Goal: Navigation & Orientation: Understand site structure

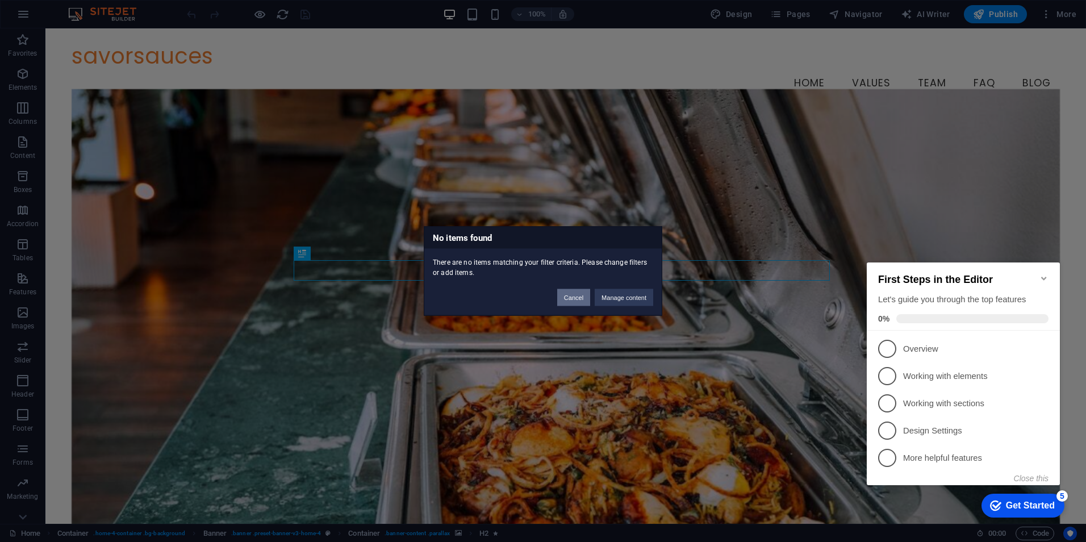
click at [0, 0] on button "Cancel" at bounding box center [0, 0] width 0 height 0
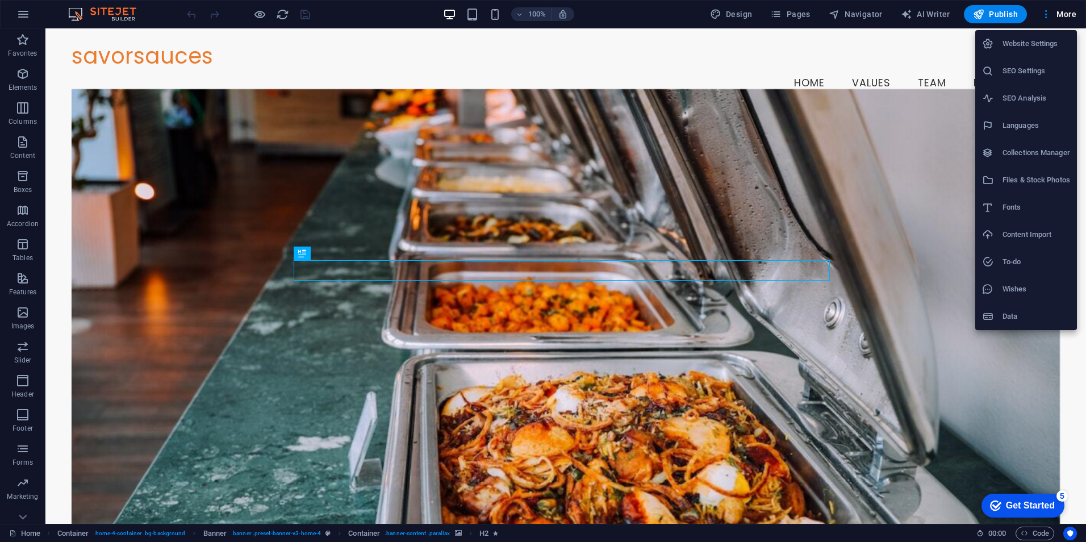
click at [1028, 309] on li "Data" at bounding box center [1026, 316] width 102 height 27
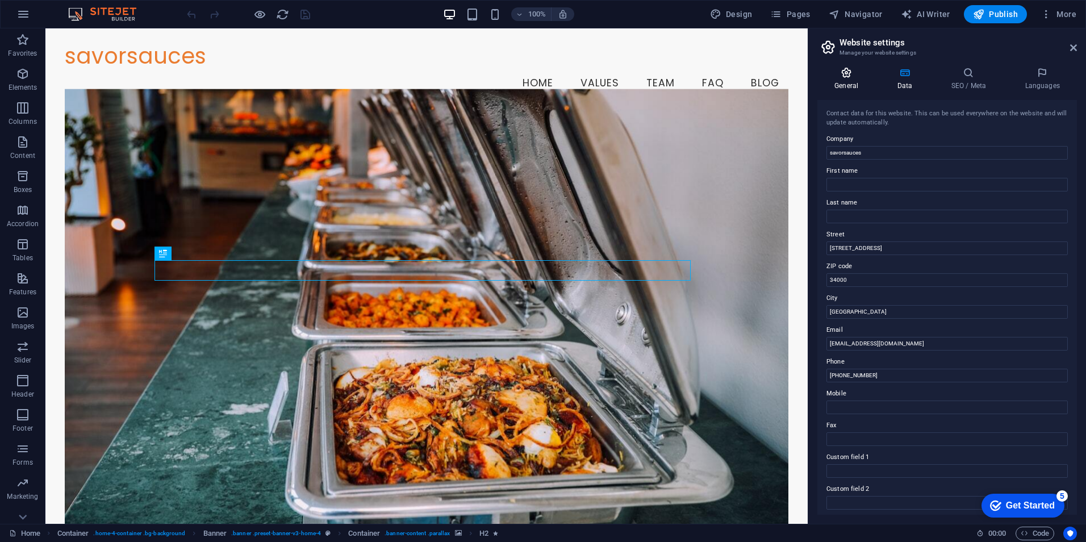
click at [846, 77] on icon at bounding box center [846, 72] width 58 height 11
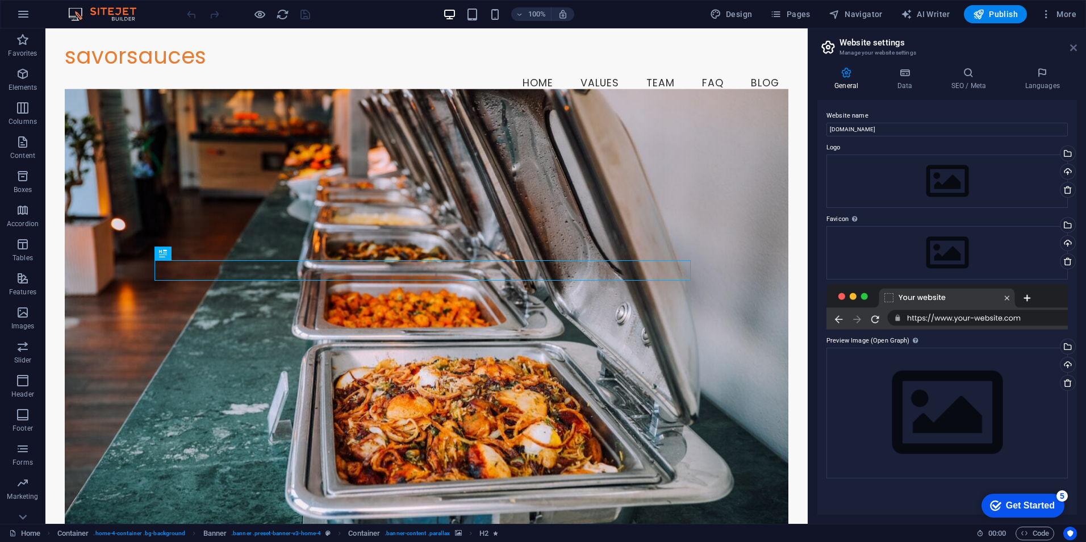
click at [1075, 49] on icon at bounding box center [1073, 47] width 7 height 9
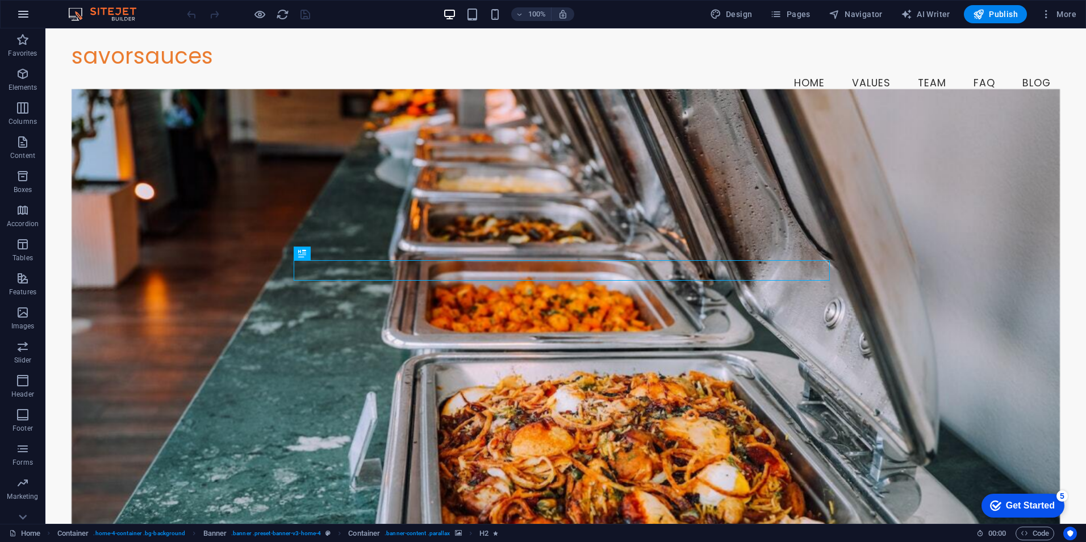
click at [24, 15] on icon "button" at bounding box center [23, 14] width 14 height 14
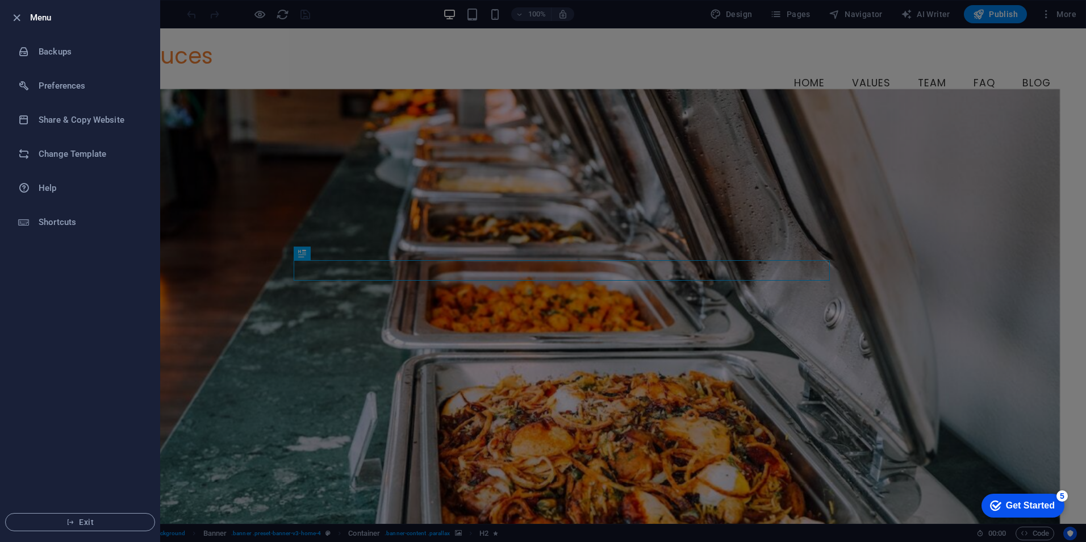
click at [256, 51] on div at bounding box center [543, 271] width 1086 height 542
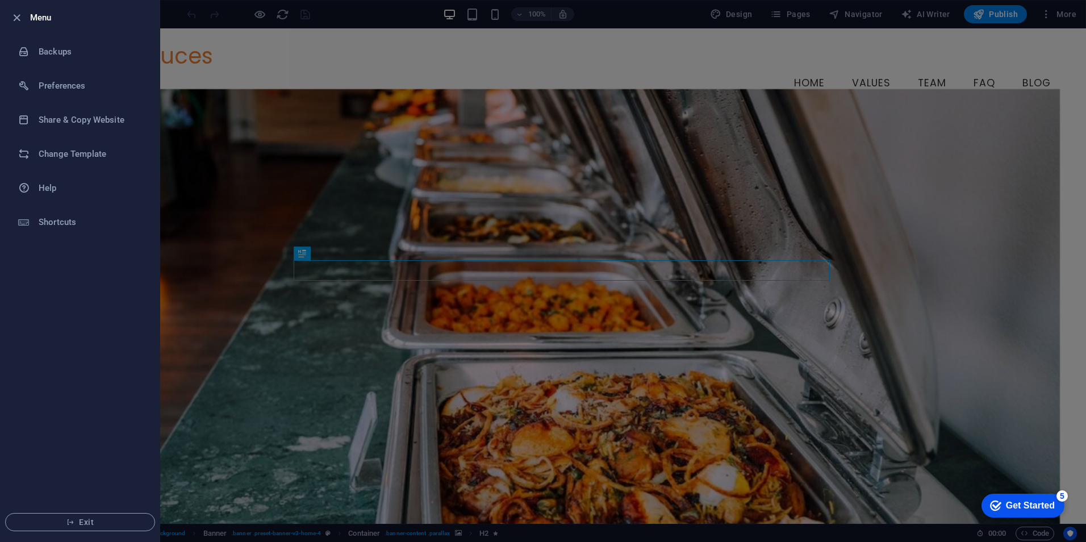
drag, startPoint x: 16, startPoint y: 17, endPoint x: 72, endPoint y: 403, distance: 390.4
click at [78, 391] on ul "Menu Backups Preferences Share & Copy Website Change Template Help Shortcuts Ex…" at bounding box center [80, 271] width 159 height 541
click at [91, 513] on button "Exit" at bounding box center [80, 522] width 150 height 18
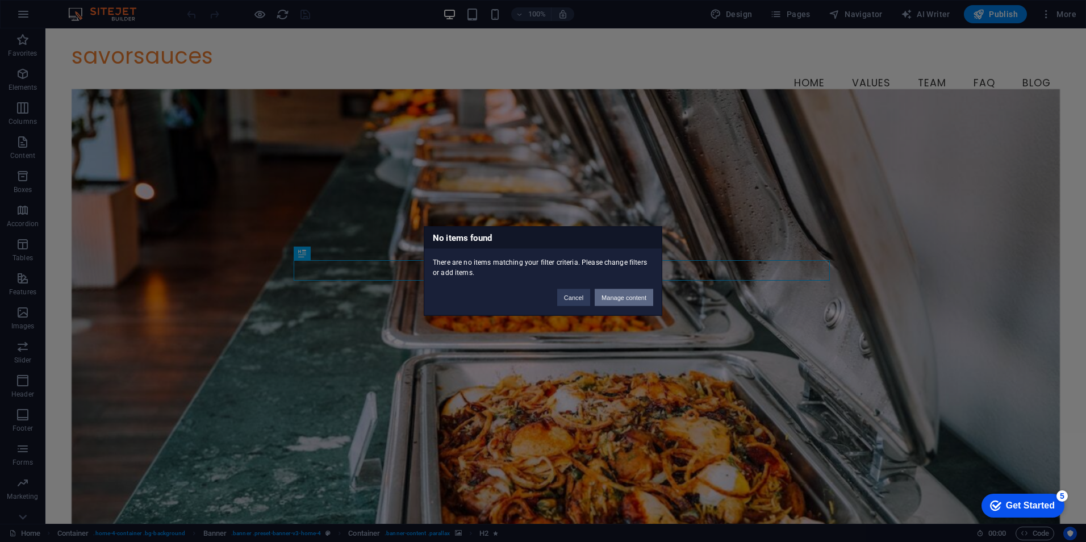
click at [628, 298] on button "Manage content" at bounding box center [624, 297] width 59 height 17
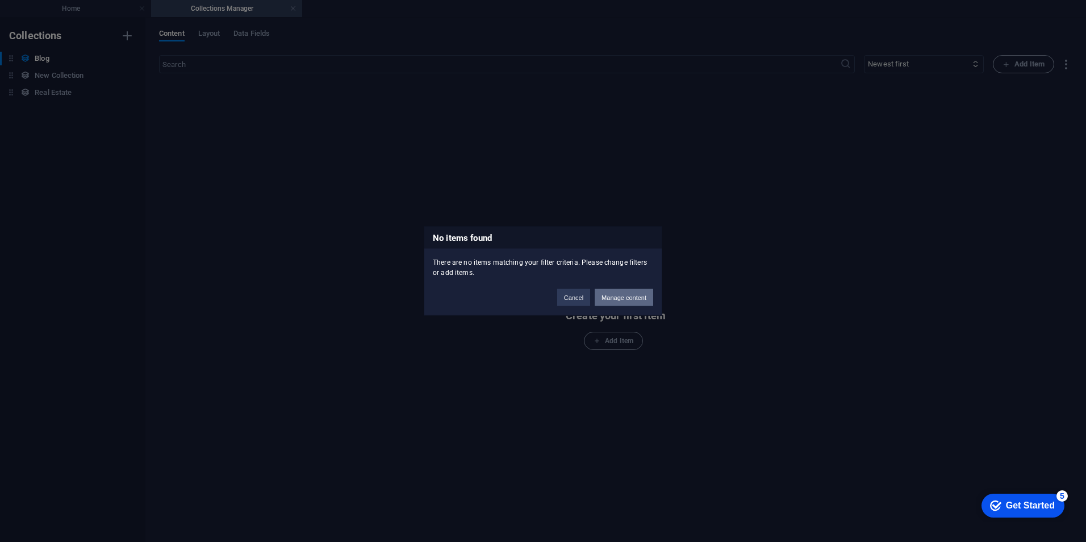
click at [603, 301] on button "Manage content" at bounding box center [624, 297] width 59 height 17
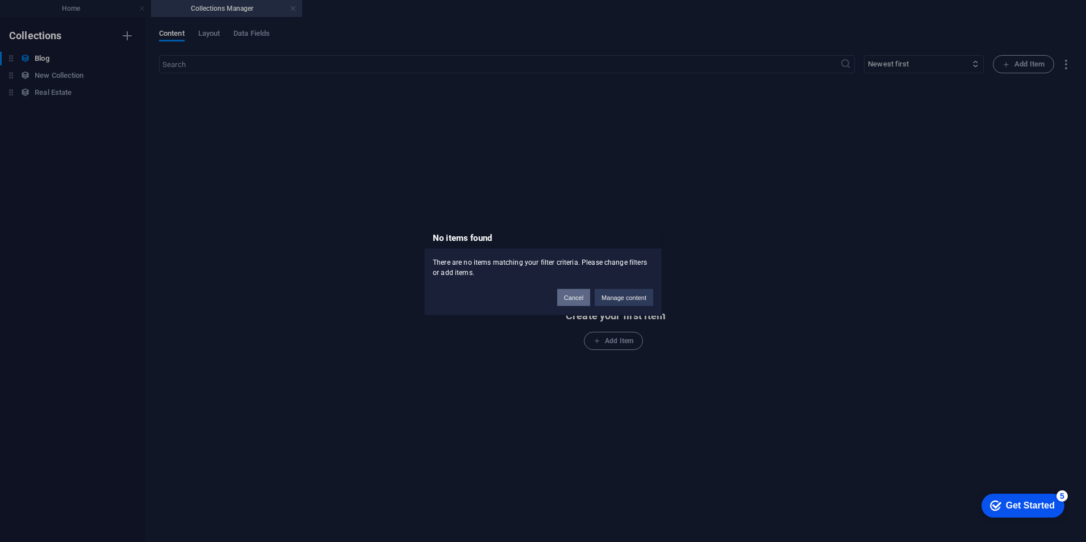
click at [0, 0] on button "Cancel" at bounding box center [0, 0] width 0 height 0
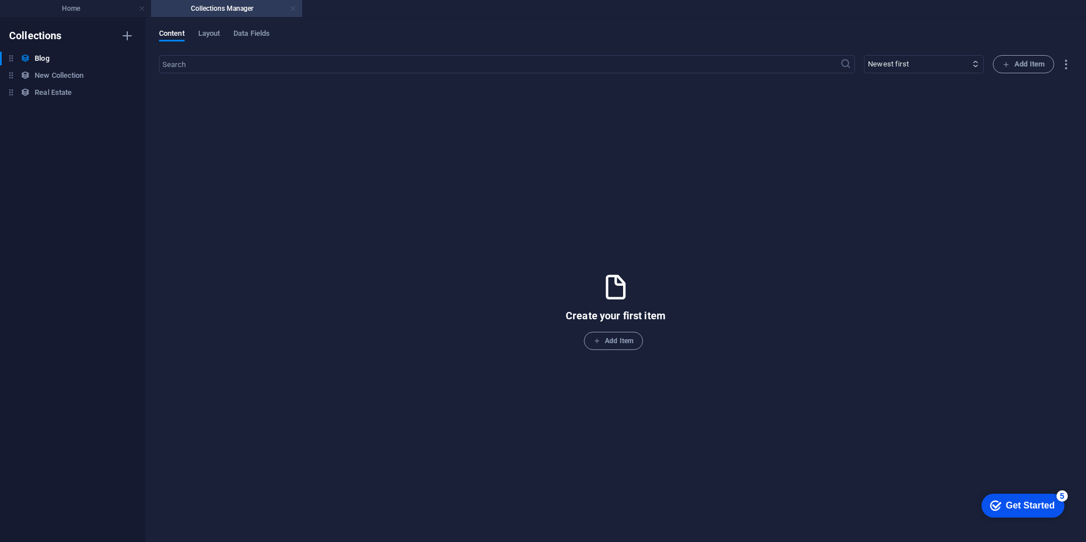
click at [291, 11] on link at bounding box center [293, 8] width 7 height 11
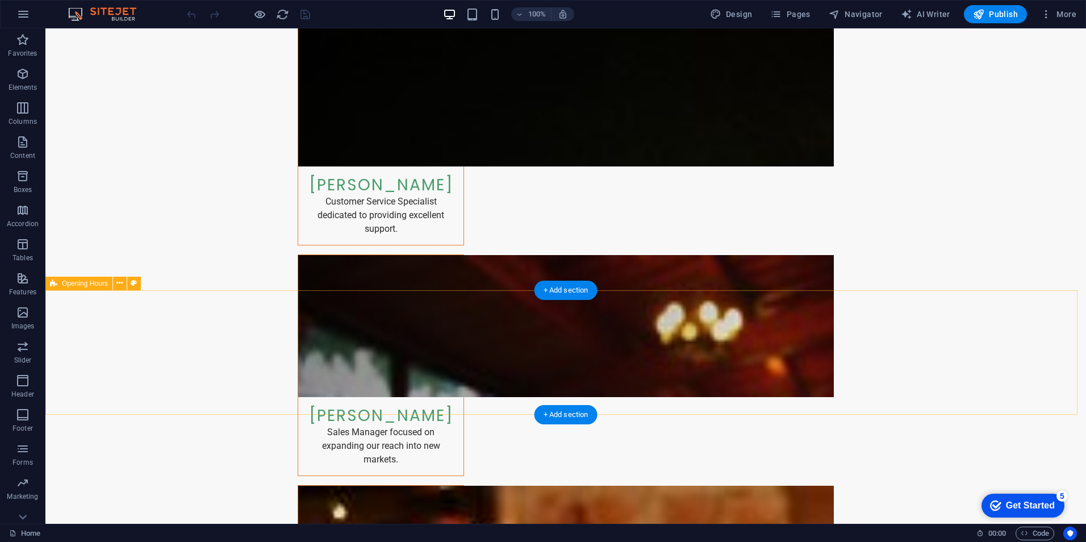
scroll to position [2263, 0]
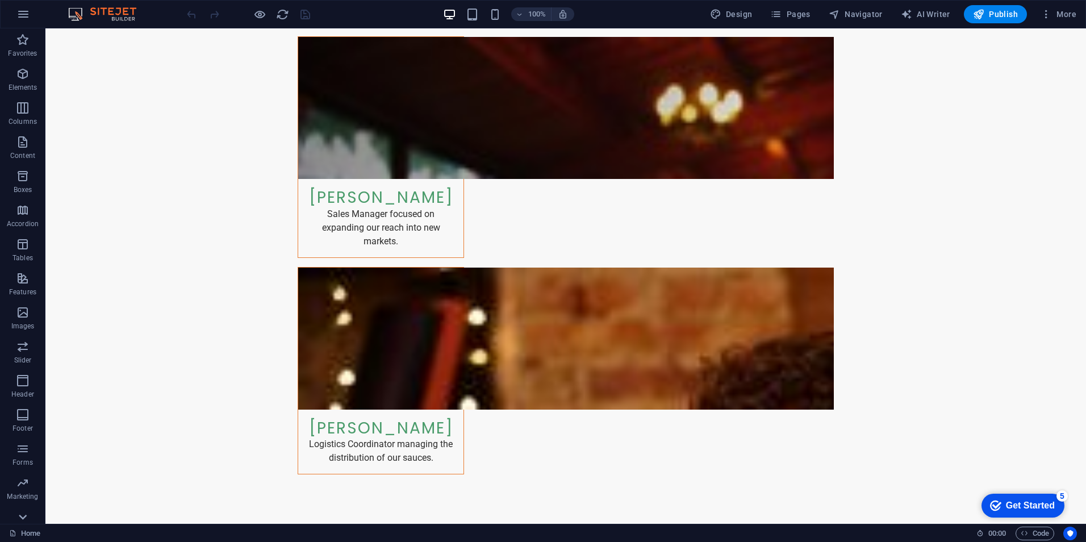
click at [30, 518] on icon at bounding box center [23, 517] width 16 height 16
click at [1044, 19] on icon "button" at bounding box center [1046, 14] width 11 height 11
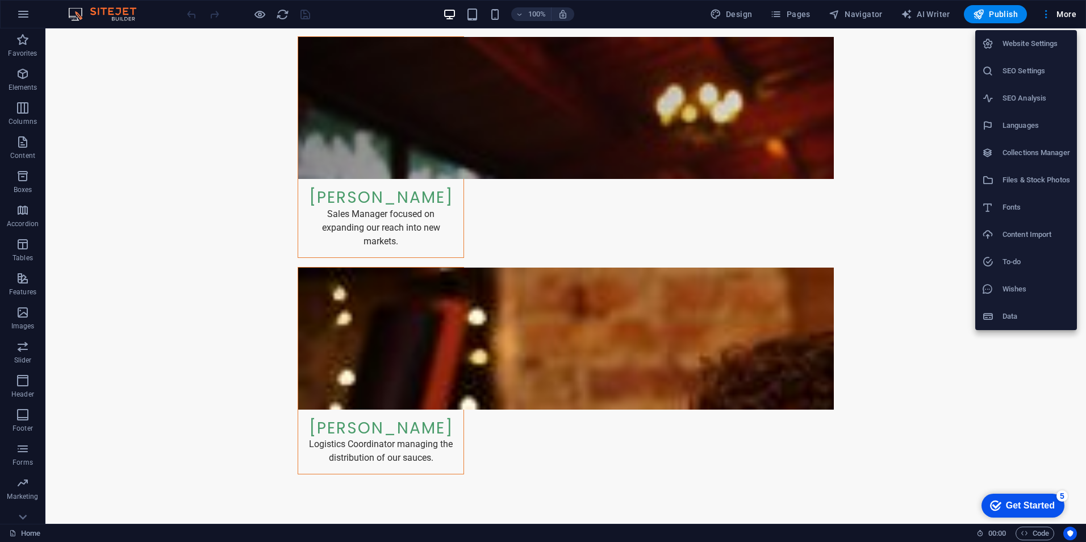
click at [1046, 15] on div at bounding box center [543, 271] width 1086 height 542
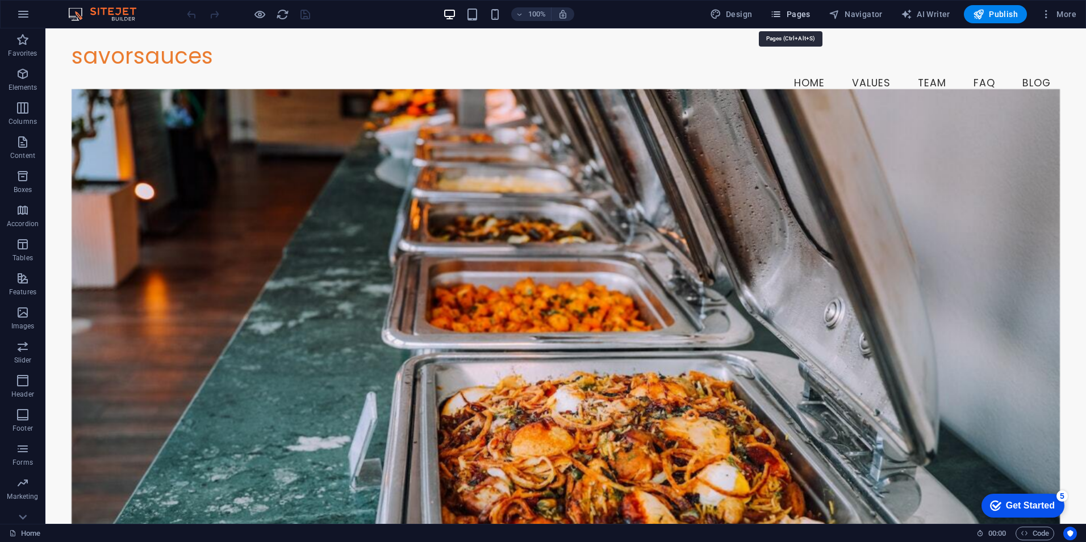
click at [808, 12] on span "Pages" at bounding box center [790, 14] width 40 height 11
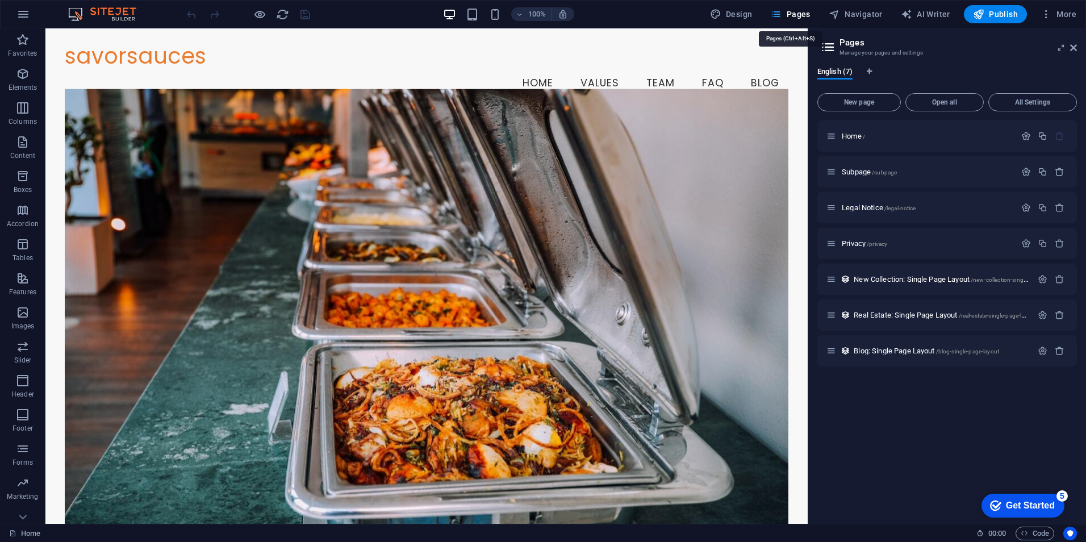
click at [808, 12] on span "Pages" at bounding box center [790, 14] width 40 height 11
click at [1077, 48] on aside "Pages Manage your pages and settings English (7) New page Open all All Settings…" at bounding box center [947, 275] width 278 height 495
click at [1074, 49] on icon at bounding box center [1073, 47] width 7 height 9
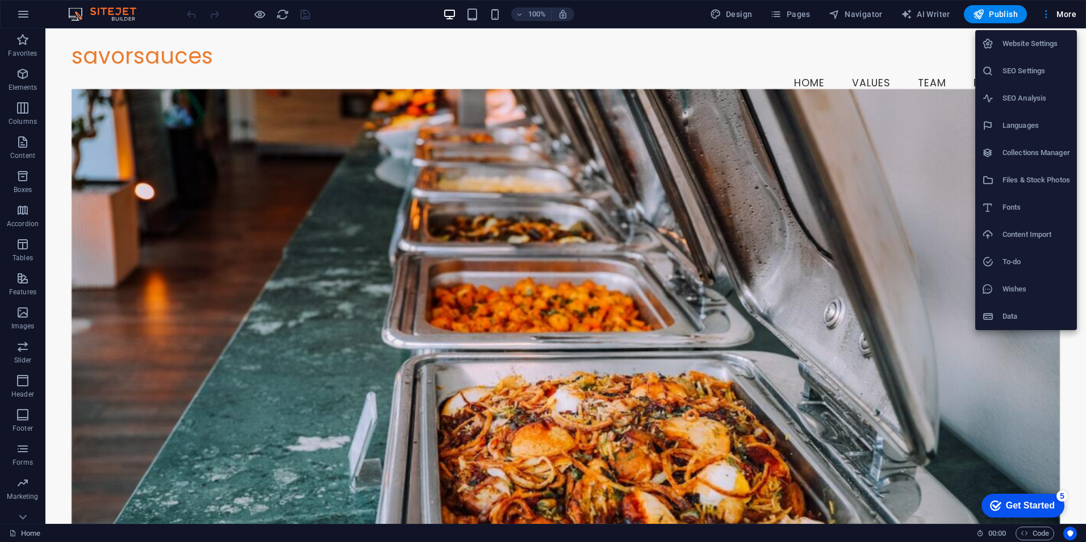
click at [1046, 46] on h6 "Website Settings" at bounding box center [1037, 44] width 68 height 14
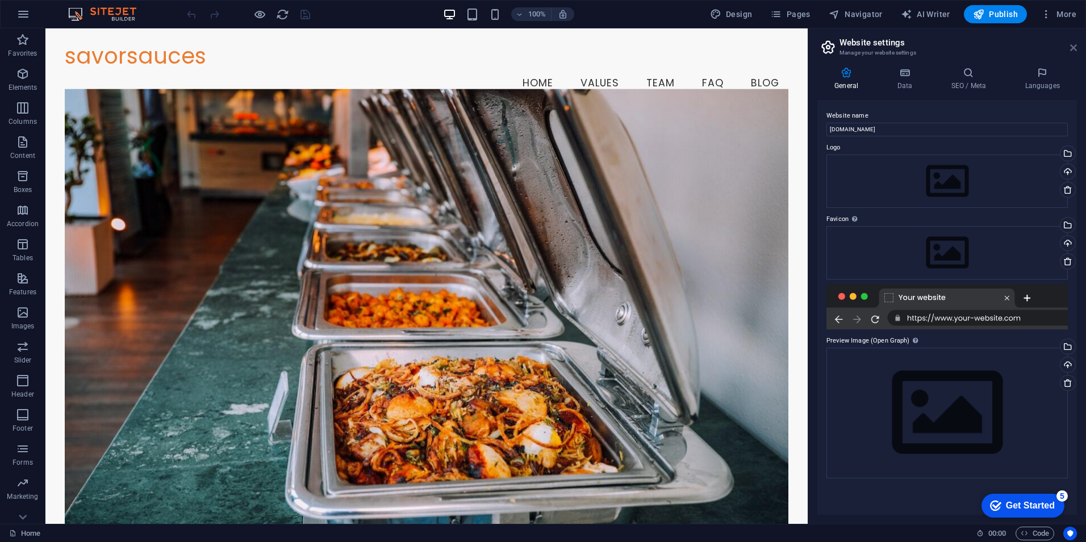
click at [1074, 52] on icon at bounding box center [1073, 47] width 7 height 9
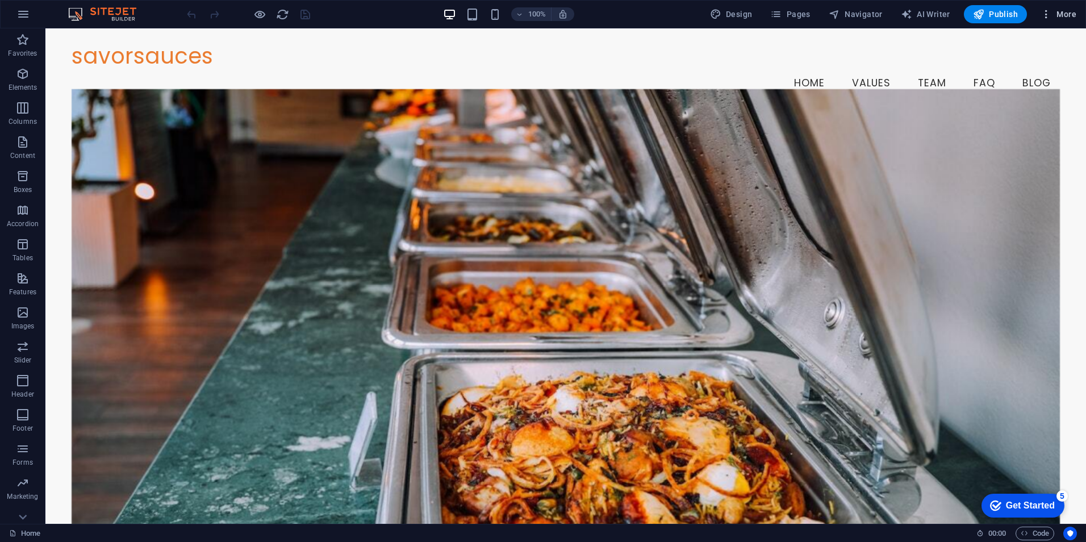
click at [1047, 12] on icon "button" at bounding box center [1046, 14] width 11 height 11
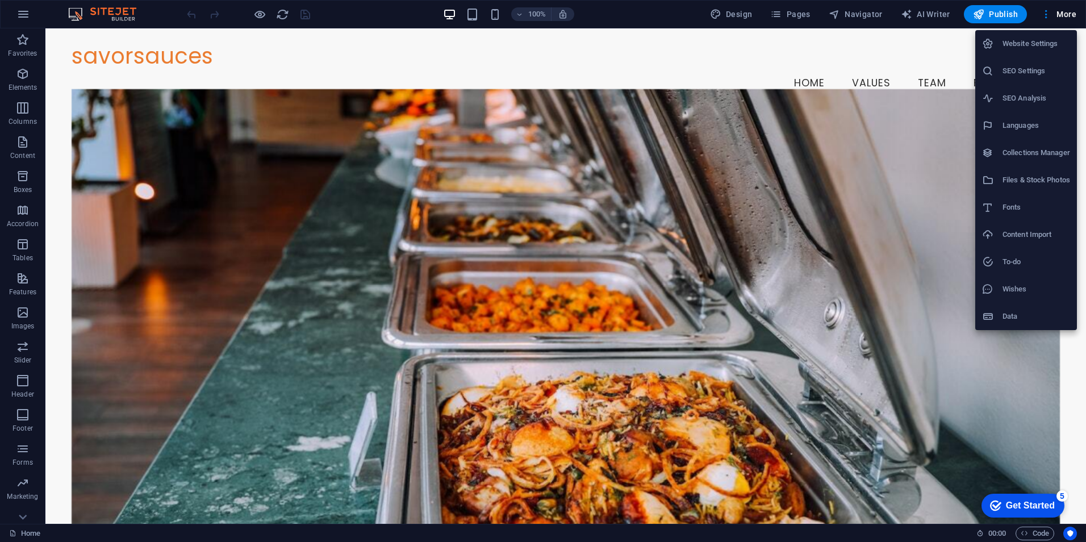
click at [785, 12] on div at bounding box center [543, 271] width 1086 height 542
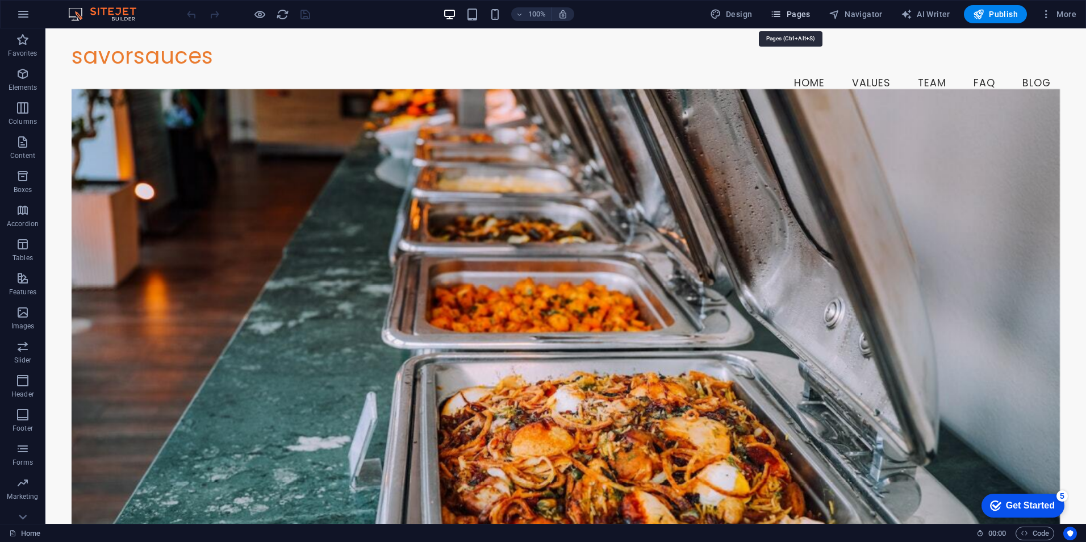
click at [777, 14] on icon "button" at bounding box center [775, 14] width 11 height 11
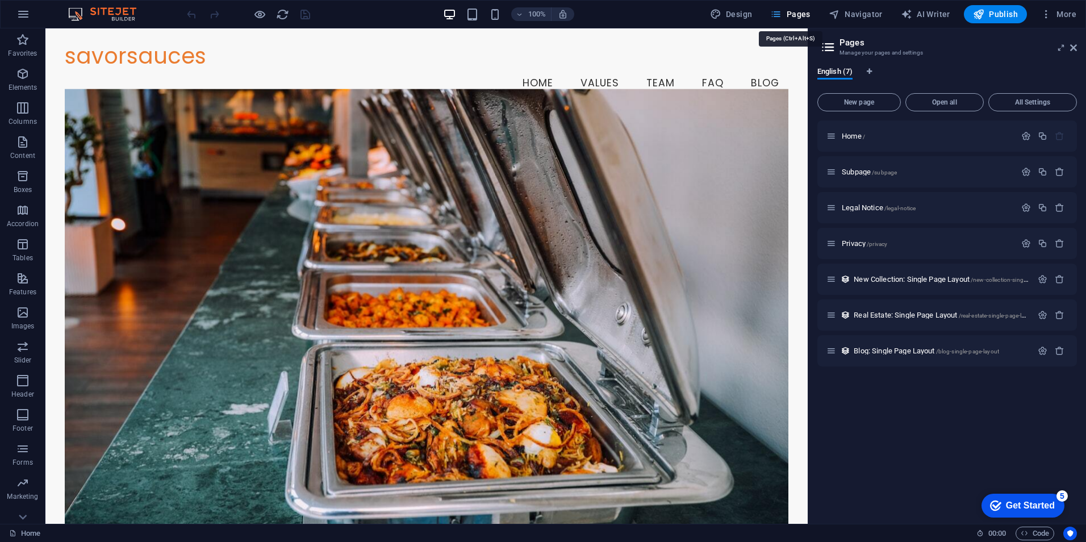
click at [777, 14] on icon "button" at bounding box center [775, 14] width 11 height 11
click at [777, 13] on icon "button" at bounding box center [775, 14] width 11 height 11
click at [1080, 51] on aside "Pages Manage your pages and settings English (7) New page Open all All Settings…" at bounding box center [947, 275] width 278 height 495
click at [1074, 49] on icon at bounding box center [1073, 47] width 7 height 9
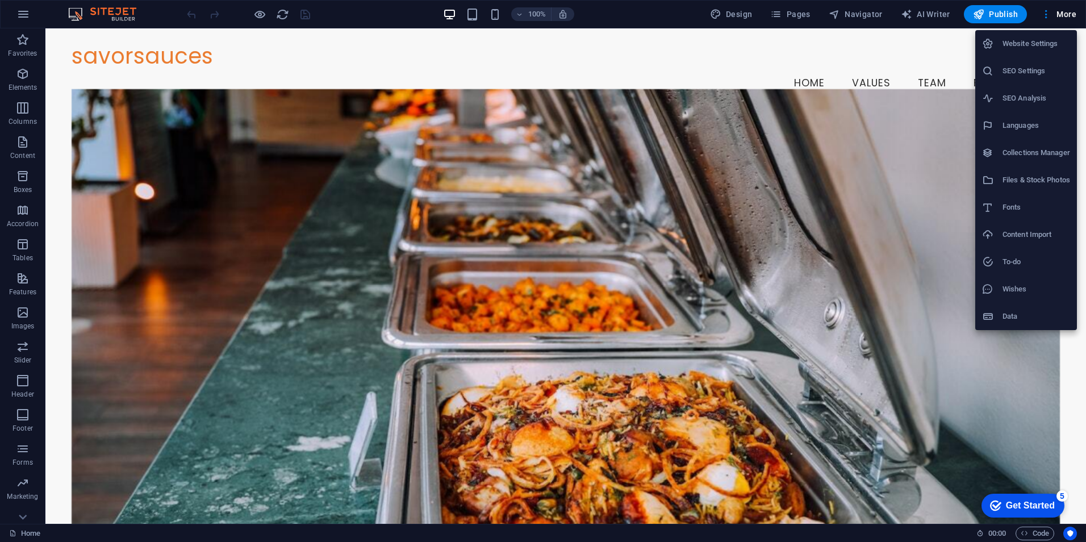
click at [1043, 41] on h6 "Website Settings" at bounding box center [1037, 44] width 68 height 14
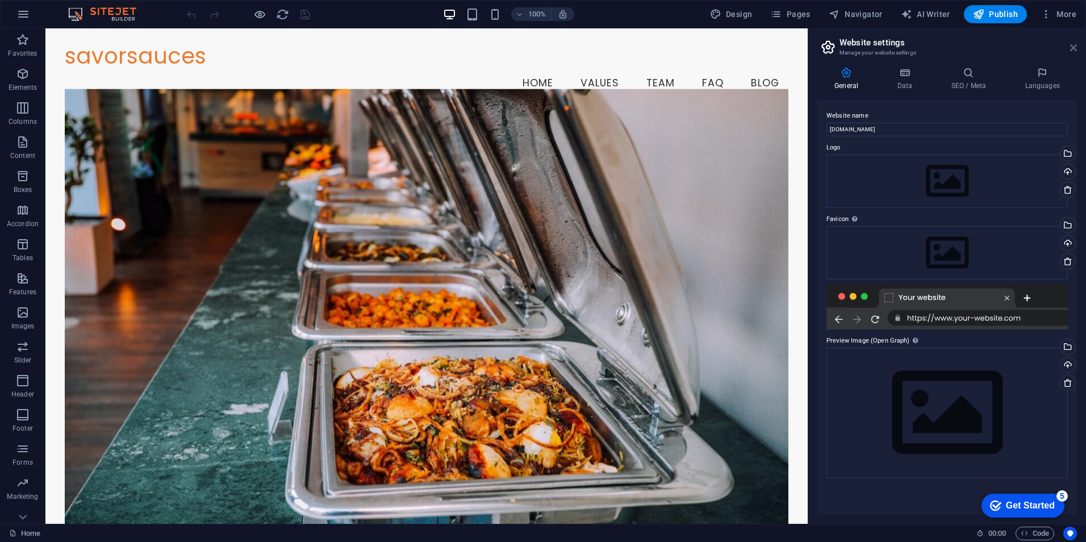
click at [1071, 47] on icon at bounding box center [1073, 47] width 7 height 9
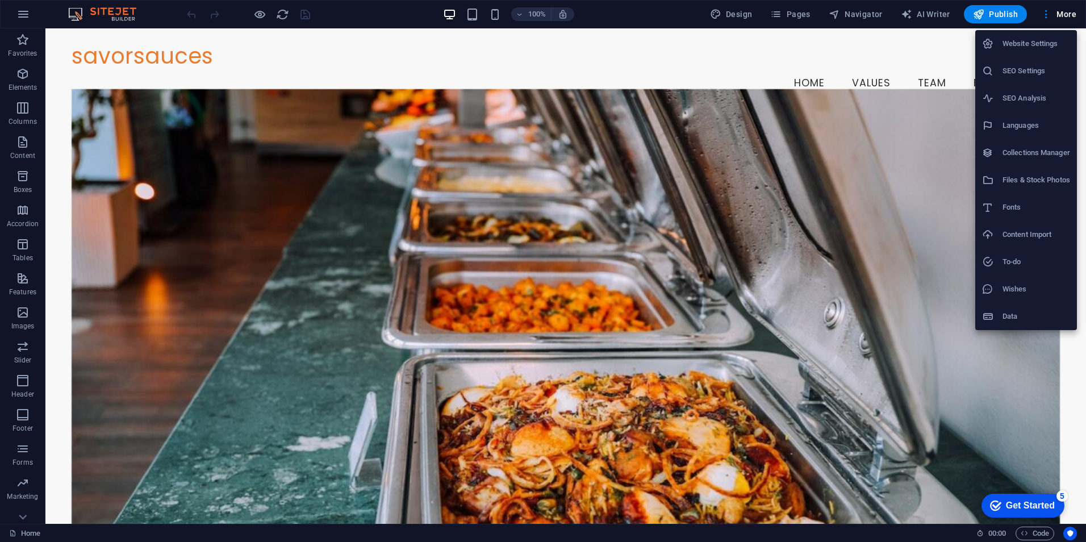
click at [1036, 317] on h6 "Data" at bounding box center [1037, 317] width 68 height 14
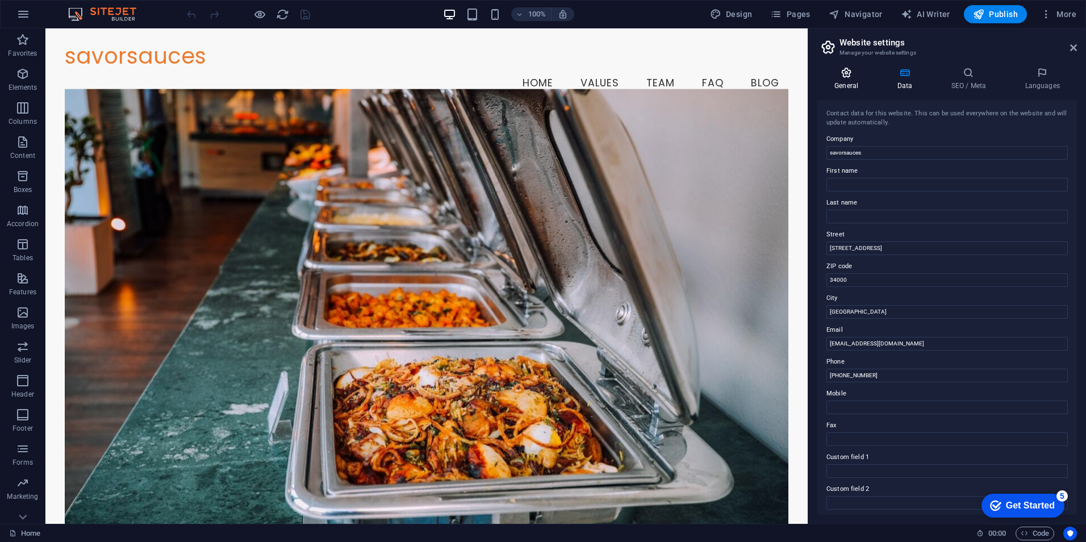
click at [841, 73] on icon at bounding box center [846, 72] width 58 height 11
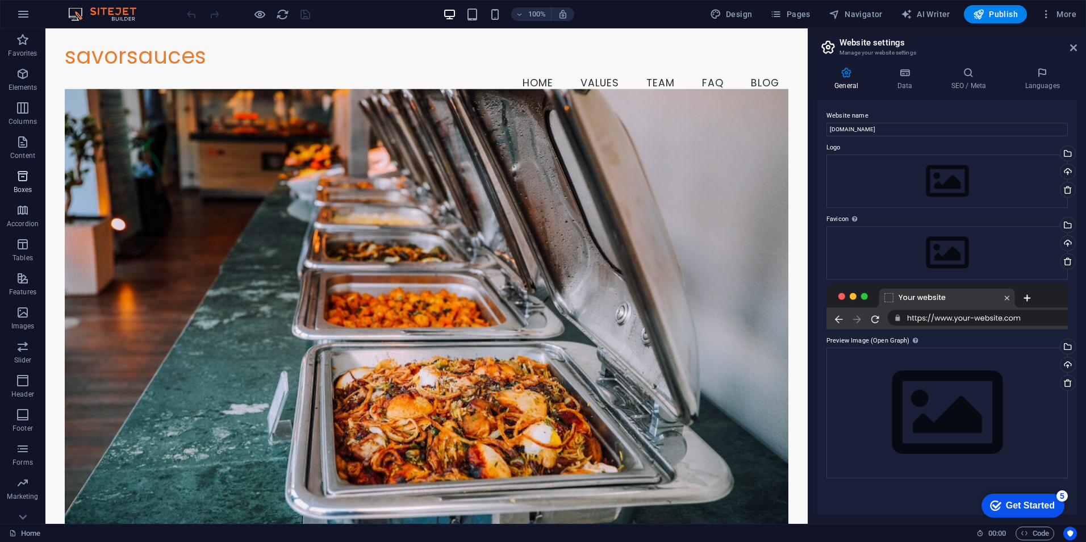
scroll to position [16, 0]
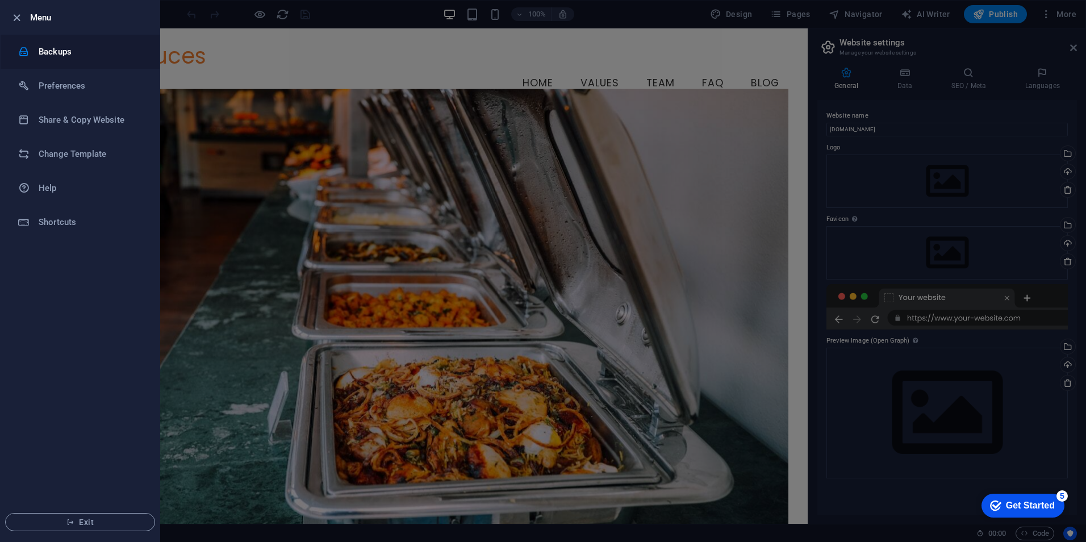
click at [59, 56] on h6 "Backups" at bounding box center [91, 52] width 105 height 14
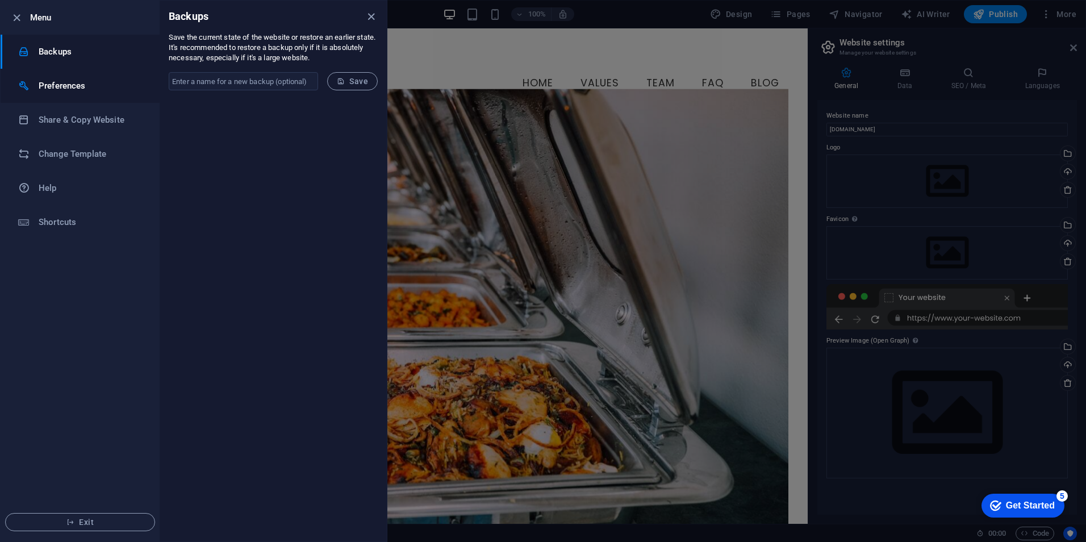
click at [88, 89] on h6 "Preferences" at bounding box center [91, 86] width 105 height 14
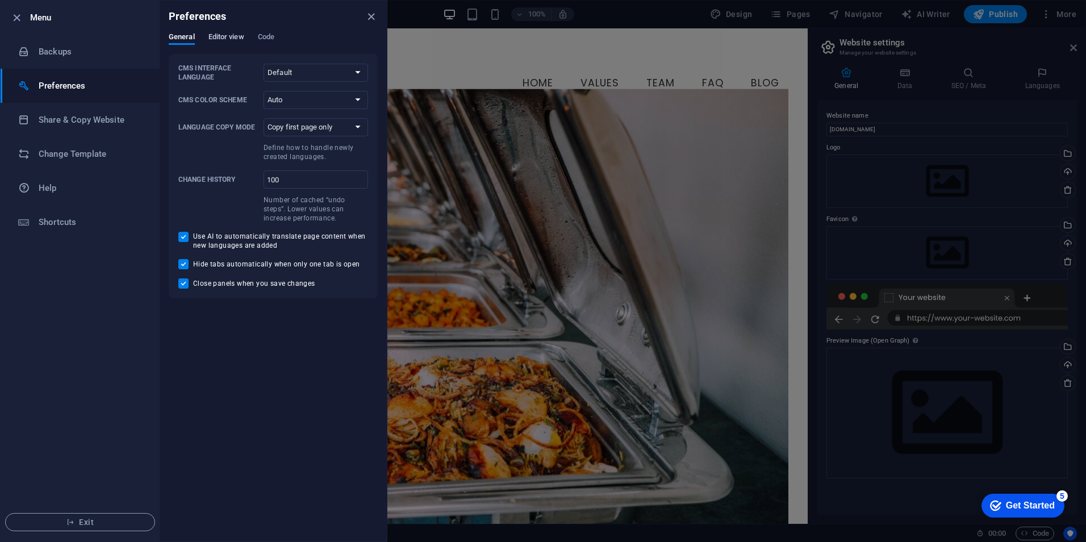
click at [219, 39] on span "Editor view" at bounding box center [226, 38] width 36 height 16
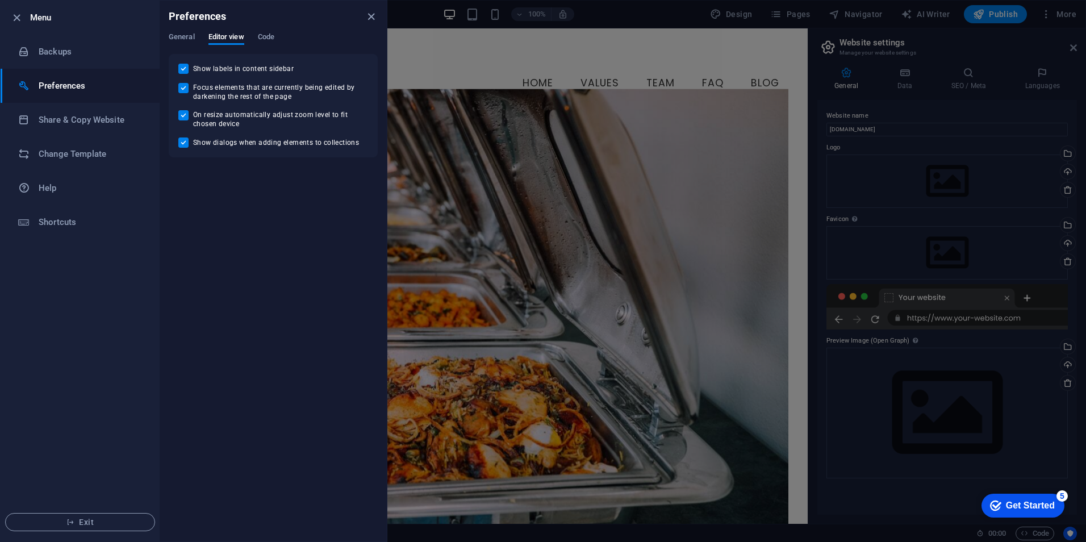
click at [275, 38] on div "General Editor view Code" at bounding box center [273, 43] width 209 height 22
click at [269, 35] on span "Code" at bounding box center [266, 38] width 16 height 16
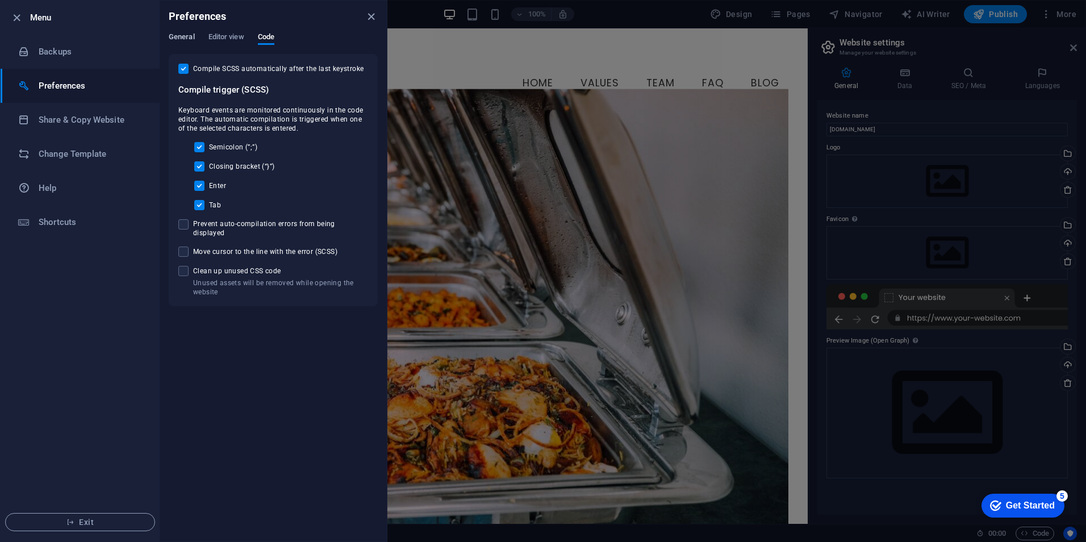
click at [191, 35] on span "General" at bounding box center [182, 38] width 26 height 16
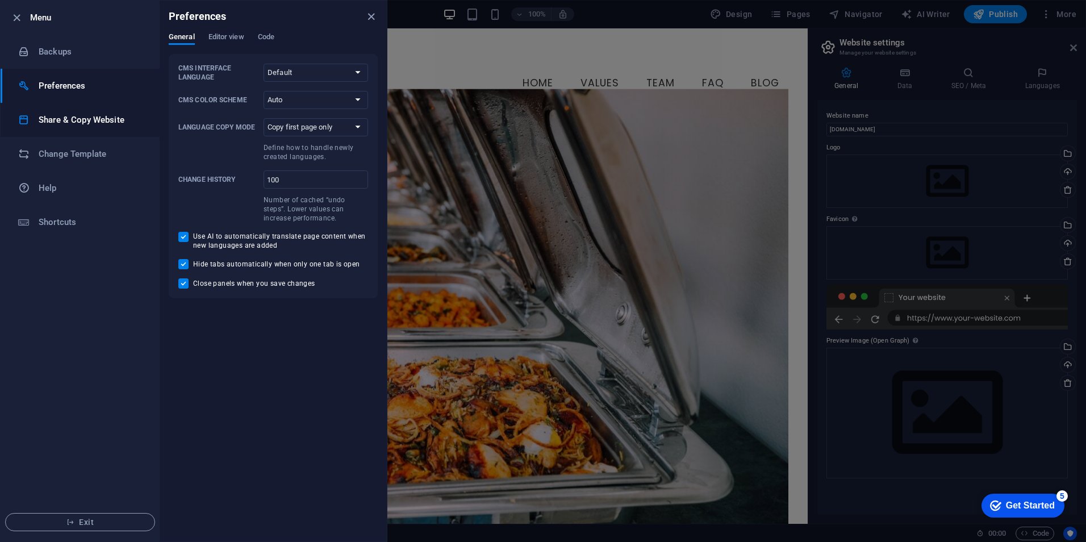
click at [98, 126] on h6 "Share & Copy Website" at bounding box center [91, 120] width 105 height 14
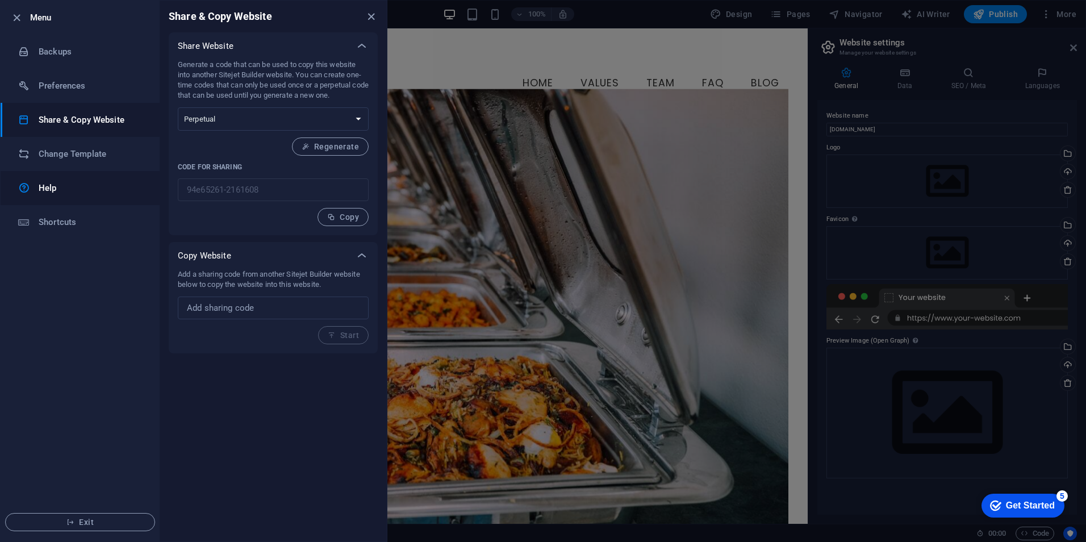
click at [87, 185] on h6 "Help" at bounding box center [91, 188] width 105 height 14
click at [101, 168] on li "Change Template" at bounding box center [80, 154] width 159 height 34
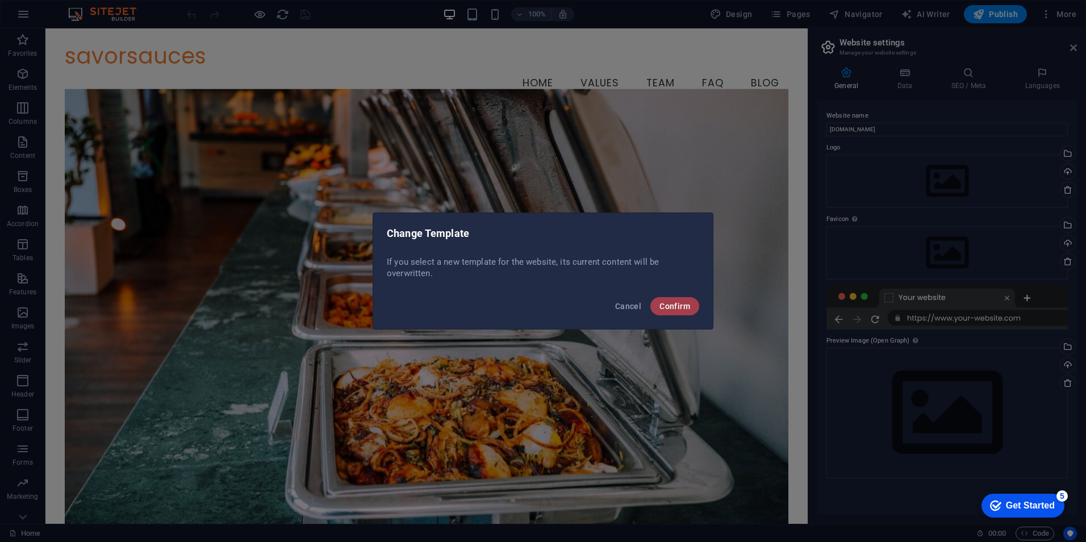
click at [665, 307] on span "Confirm" at bounding box center [675, 306] width 31 height 9
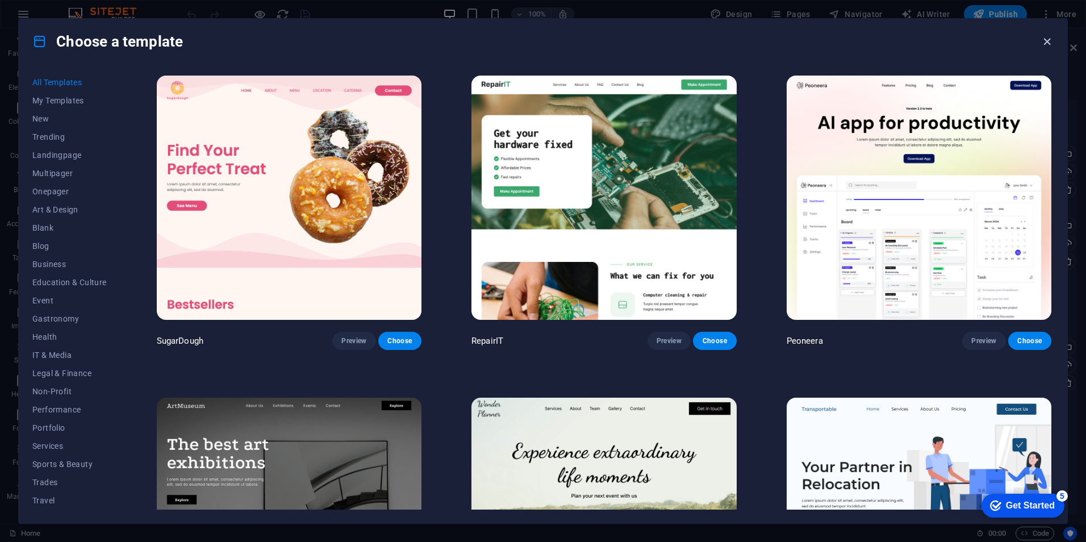
click at [1046, 42] on icon "button" at bounding box center [1047, 41] width 13 height 13
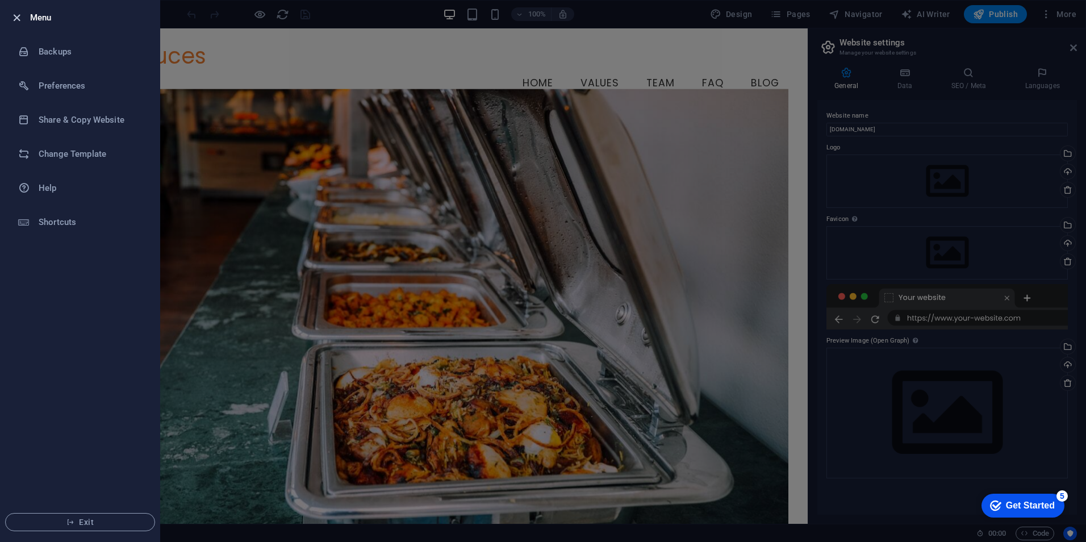
click at [22, 14] on icon "button" at bounding box center [16, 17] width 13 height 13
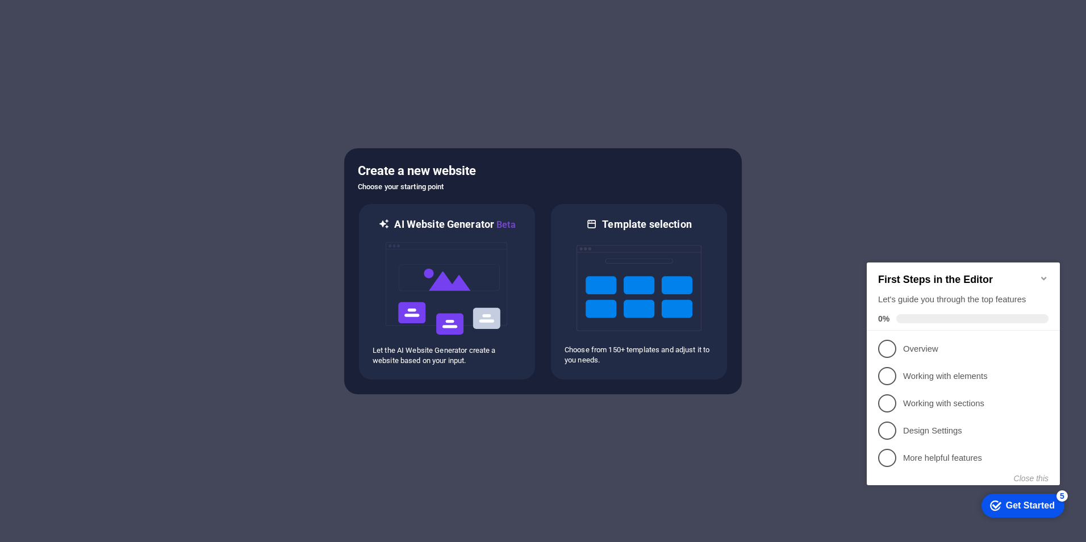
click at [1045, 277] on icon "Minimize checklist" at bounding box center [1043, 278] width 5 height 3
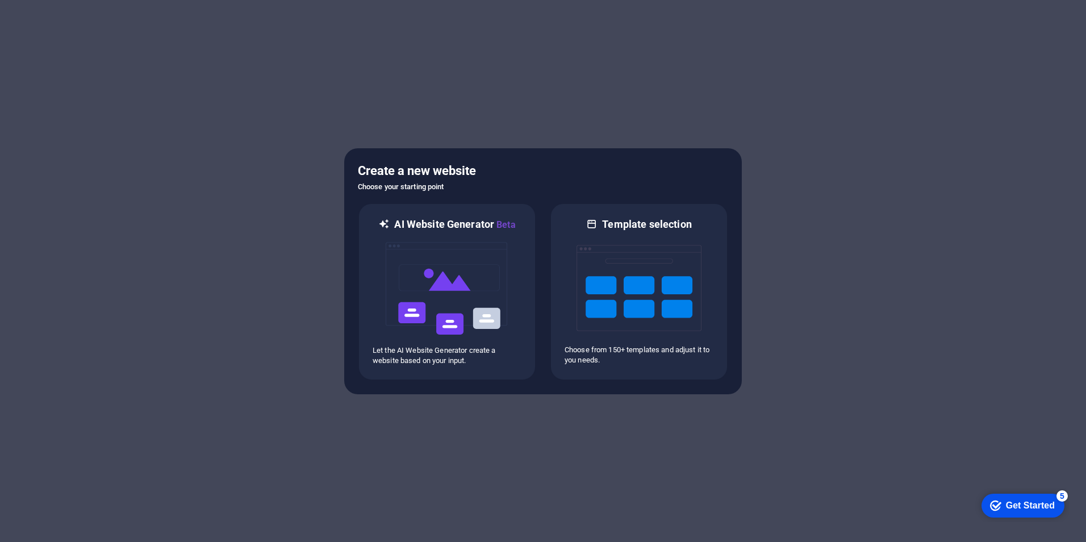
click at [1002, 502] on div "checkmark Get Started 5" at bounding box center [1022, 505] width 65 height 11
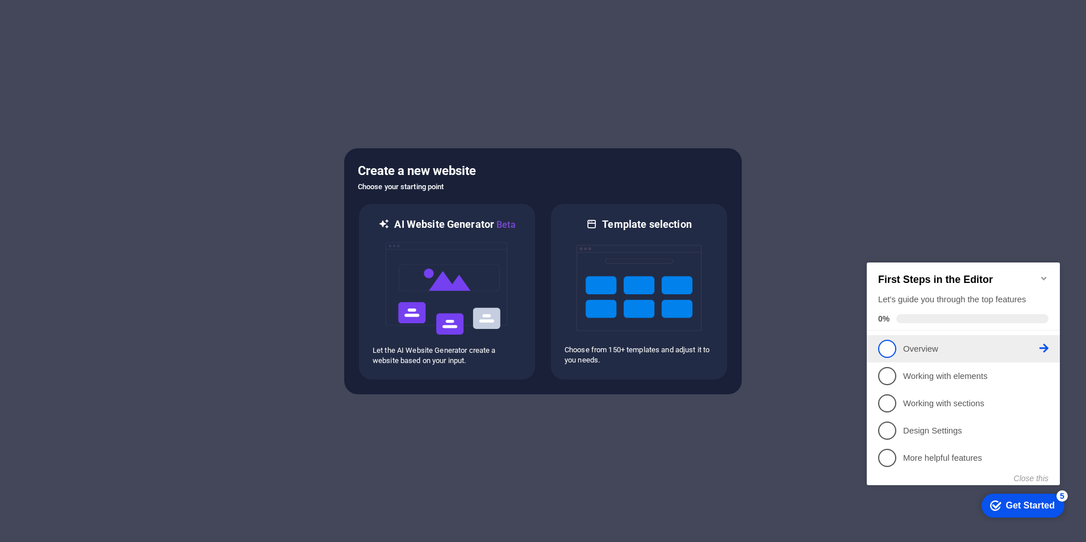
click at [908, 353] on p "Overview - incomplete" at bounding box center [971, 349] width 136 height 12
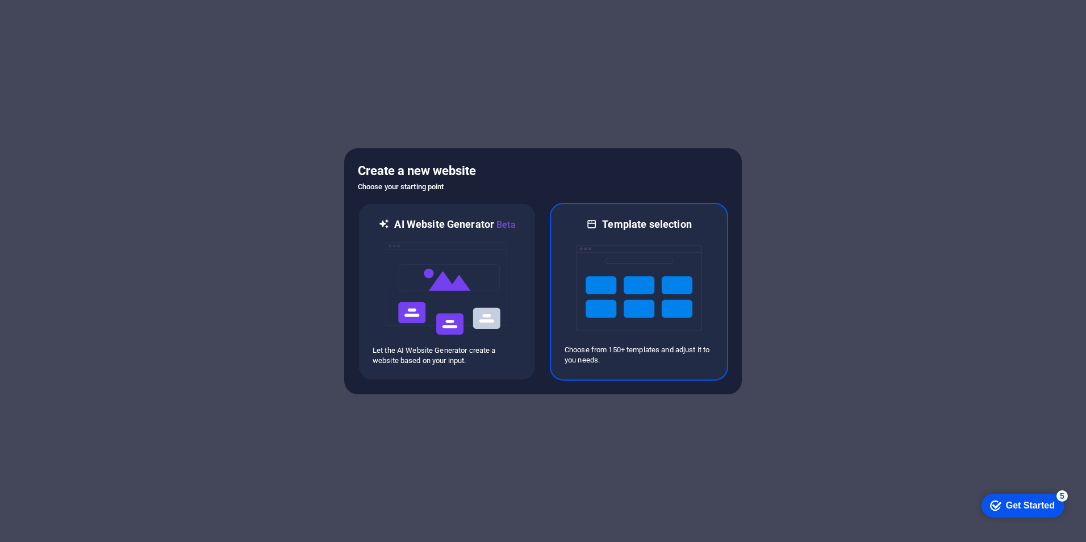
click at [616, 285] on img at bounding box center [639, 288] width 125 height 114
